Goal: Information Seeking & Learning: Understand process/instructions

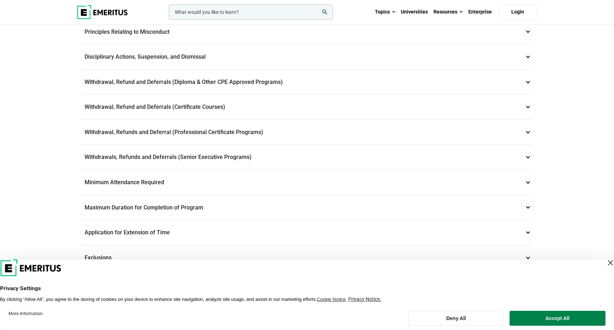
scroll to position [253, 0]
click at [115, 154] on p "Withdrawals, Refunds and Deferrals (Senior Executive Programs) 9" at bounding box center [307, 156] width 452 height 25
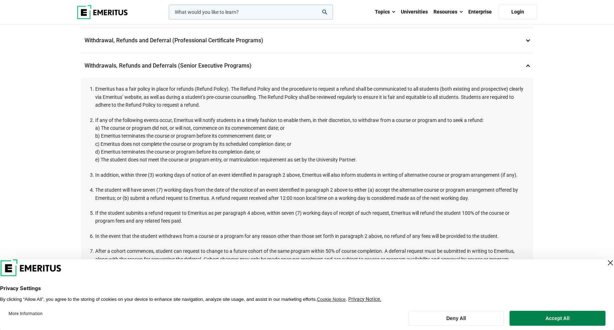
scroll to position [252, 0]
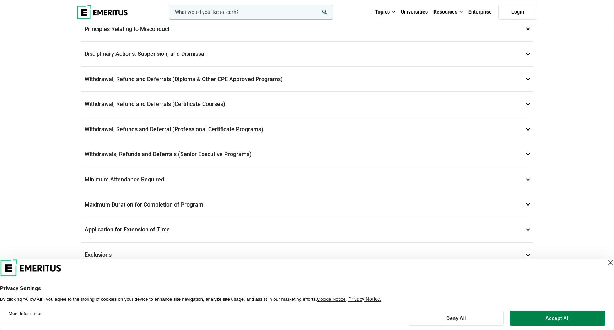
scroll to position [259, 0]
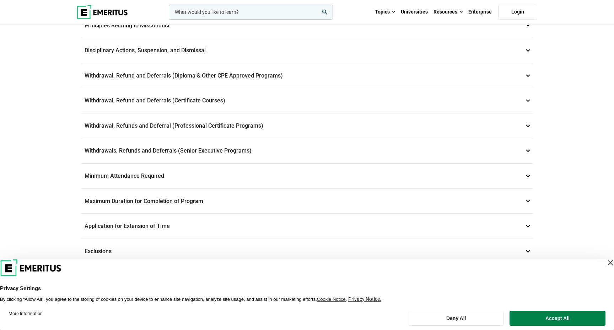
click at [199, 152] on p "Withdrawals, Refunds and Deferrals (Senior Executive Programs) 9" at bounding box center [307, 150] width 452 height 25
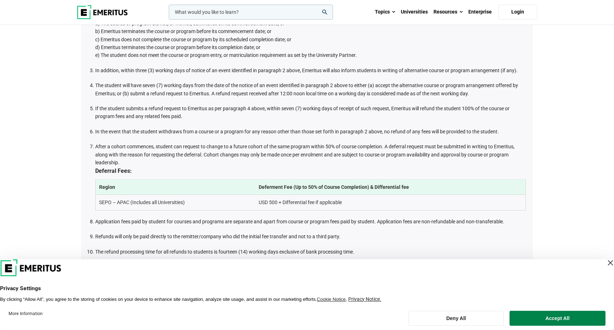
scroll to position [381, 0]
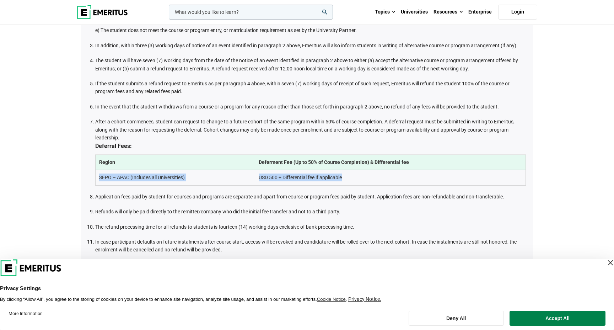
drag, startPoint x: 257, startPoint y: 172, endPoint x: 350, endPoint y: 179, distance: 92.6
click at [350, 179] on tr "SEPO – APAC (Includes all Universities) USD 500 + Differential fee if applicable" at bounding box center [311, 177] width 430 height 15
click at [350, 179] on td "USD 500 + Differential fee if applicable" at bounding box center [390, 177] width 271 height 15
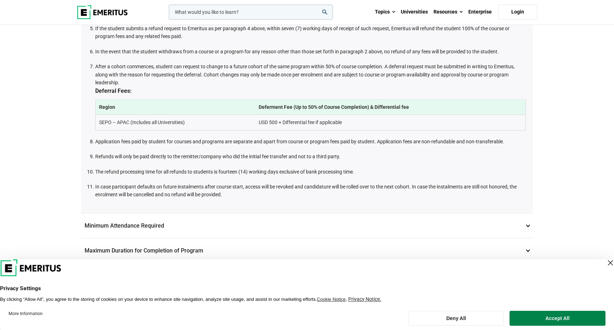
scroll to position [438, 0]
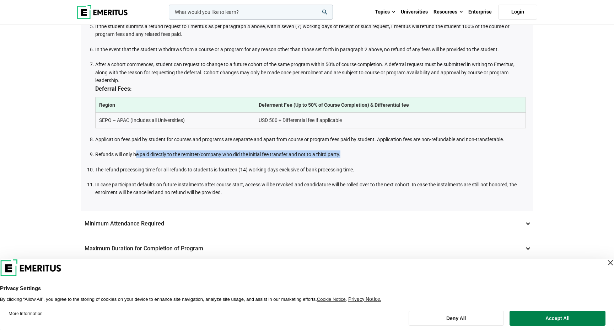
drag, startPoint x: 137, startPoint y: 153, endPoint x: 349, endPoint y: 152, distance: 212.1
click at [349, 152] on li "Refunds will only be paid directly to the remitter/company who did the initial …" at bounding box center [310, 154] width 431 height 8
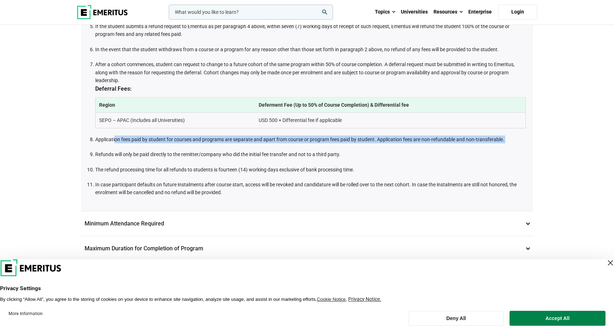
drag, startPoint x: 115, startPoint y: 139, endPoint x: 359, endPoint y: 147, distance: 243.9
click at [359, 147] on ol "Emeritus has a fair policy in place for refunds (Refund Policy). The Refund Pol…" at bounding box center [309, 47] width 434 height 298
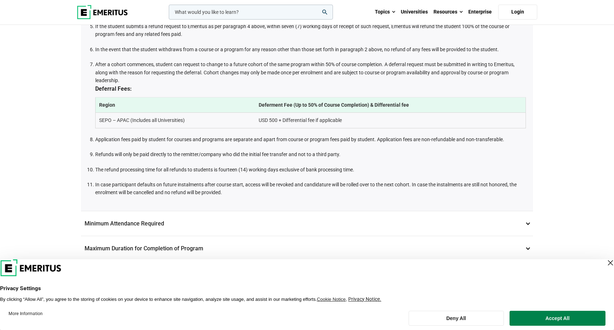
scroll to position [442, 0]
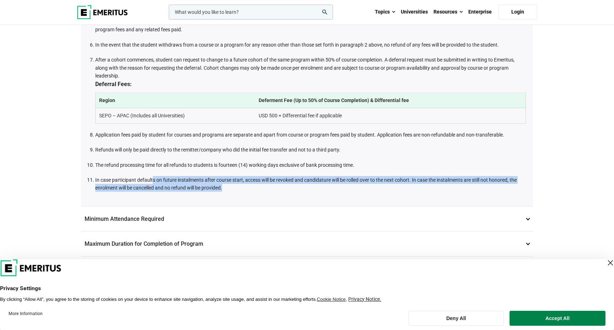
drag, startPoint x: 153, startPoint y: 179, endPoint x: 259, endPoint y: 193, distance: 106.8
click at [259, 193] on div "Emeritus has a fair policy in place for refunds (Refund Policy). The Refund Pol…" at bounding box center [307, 46] width 452 height 319
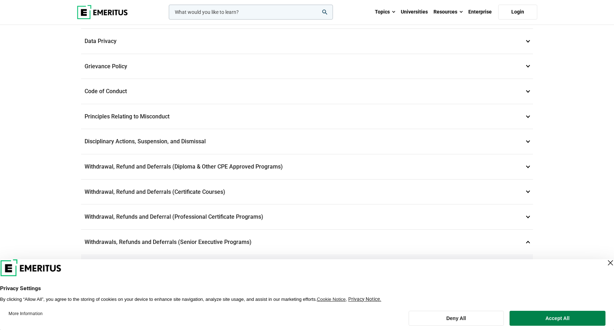
scroll to position [0, 0]
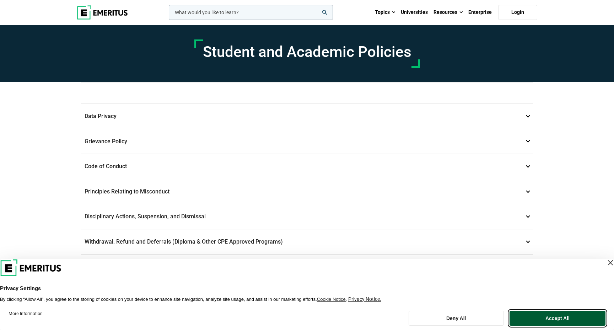
click at [528, 316] on button "Accept All" at bounding box center [558, 318] width 96 height 15
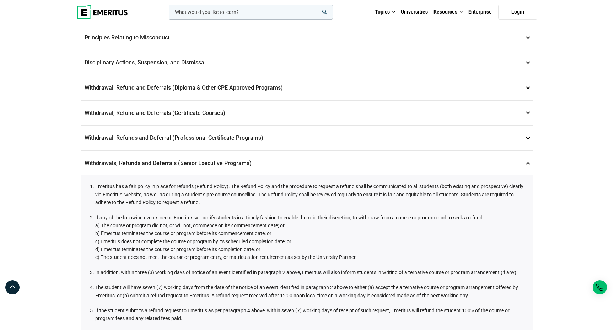
scroll to position [156, 0]
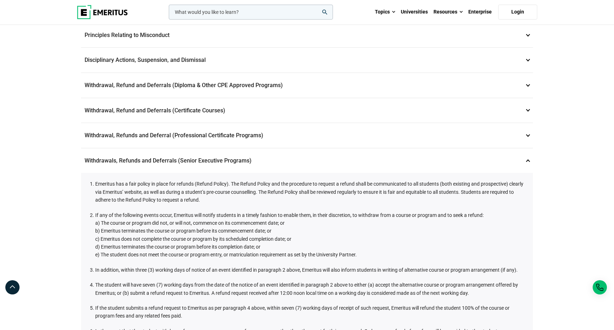
click at [325, 202] on li "Emeritus has a fair policy in place for refunds (Refund Policy). The Refund Pol…" at bounding box center [310, 192] width 431 height 24
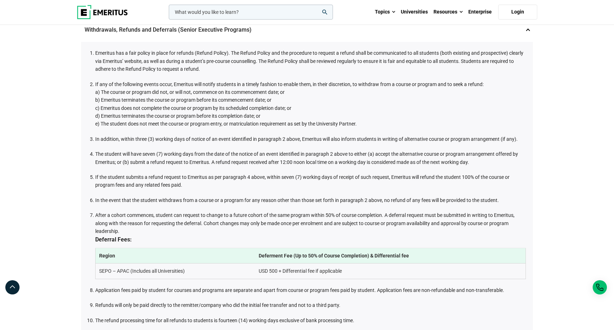
scroll to position [289, 0]
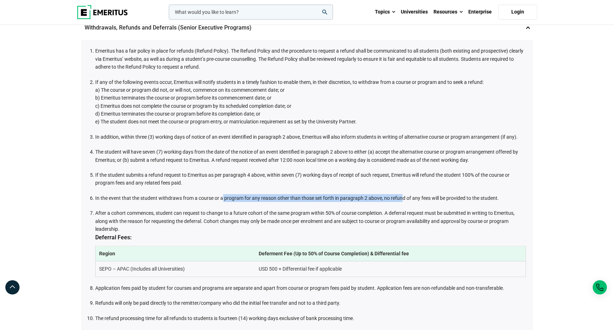
drag, startPoint x: 222, startPoint y: 197, endPoint x: 401, endPoint y: 198, distance: 178.4
click at [401, 198] on li "In the event that the student withdraws from a course or a program for any reas…" at bounding box center [310, 198] width 431 height 8
click at [413, 197] on li "In the event that the student withdraws from a course or a program for any reas…" at bounding box center [310, 198] width 431 height 8
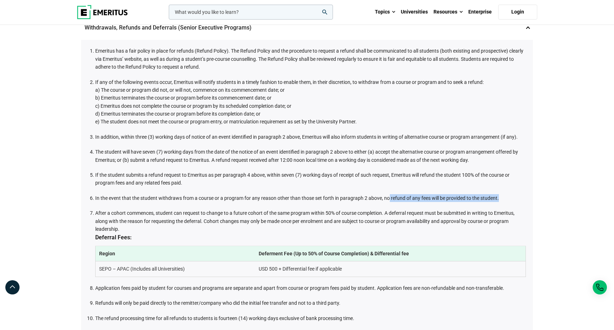
drag, startPoint x: 387, startPoint y: 199, endPoint x: 498, endPoint y: 197, distance: 111.2
click at [498, 197] on li "In the event that the student withdraws from a course or a program for any reas…" at bounding box center [310, 198] width 431 height 8
click at [228, 199] on li "In the event that the student withdraws from a course or a program for any reas…" at bounding box center [310, 198] width 431 height 8
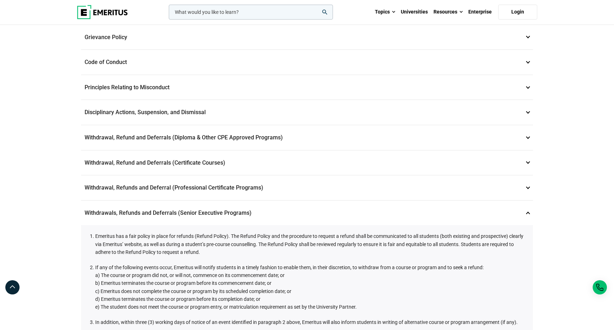
scroll to position [0, 0]
